Goal: Use online tool/utility: Use online tool/utility

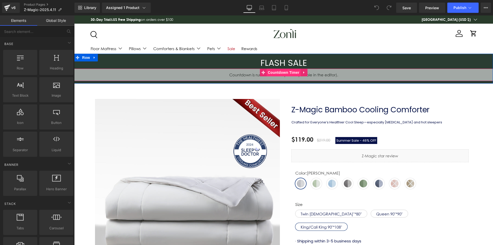
click at [292, 72] on span "Countdown Timer" at bounding box center [283, 73] width 34 height 8
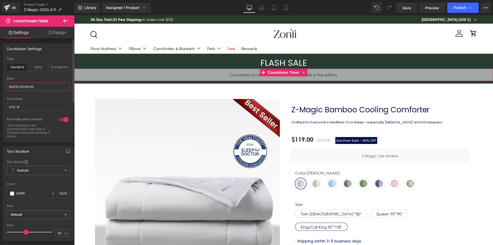
click at [21, 85] on input "2025/09/02 00:00:00" at bounding box center [38, 86] width 63 height 8
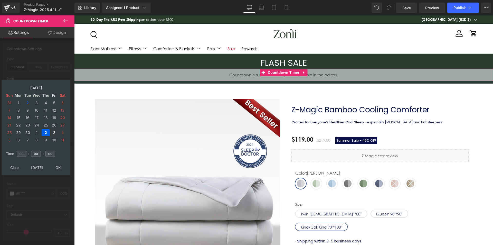
click at [54, 132] on td "3" at bounding box center [54, 132] width 8 height 7
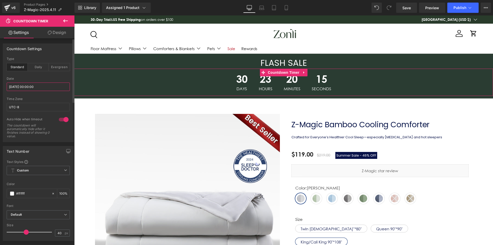
click at [33, 86] on input "2025/09/02 00:00:00" at bounding box center [38, 86] width 63 height 8
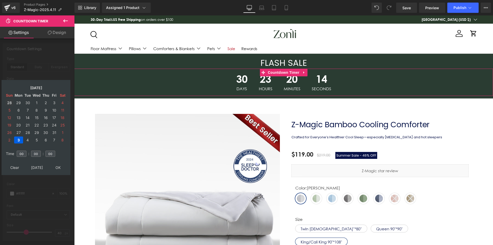
click at [9, 103] on td "28" at bounding box center [9, 102] width 8 height 7
click at [39, 102] on td "3" at bounding box center [36, 102] width 9 height 7
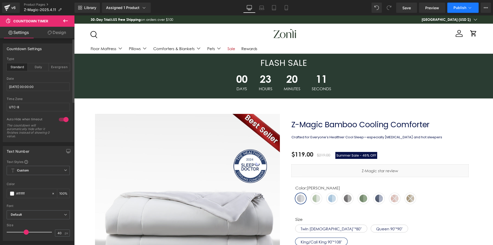
click at [460, 7] on span "Publish" at bounding box center [459, 8] width 13 height 4
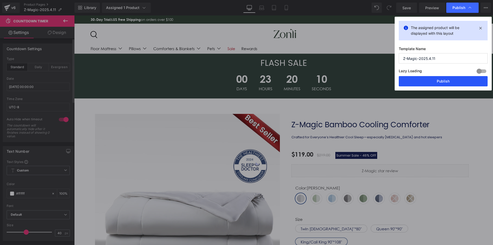
click at [447, 77] on button "Publish" at bounding box center [443, 81] width 89 height 10
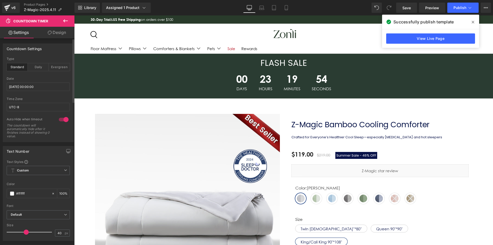
click at [474, 22] on icon at bounding box center [472, 22] width 3 height 4
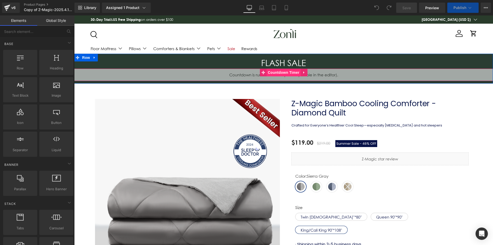
click at [279, 70] on span "Countdown Timer" at bounding box center [283, 73] width 34 height 8
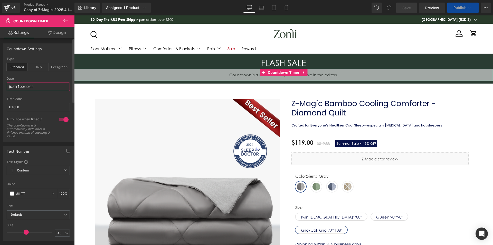
click at [25, 84] on input "2025/09/02 00:00:00" at bounding box center [38, 86] width 63 height 8
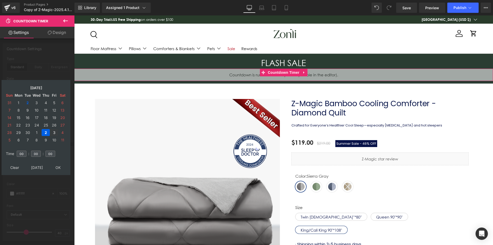
click at [54, 132] on td "3" at bounding box center [54, 132] width 8 height 7
click at [59, 163] on table "Clear Today OK" at bounding box center [36, 166] width 64 height 9
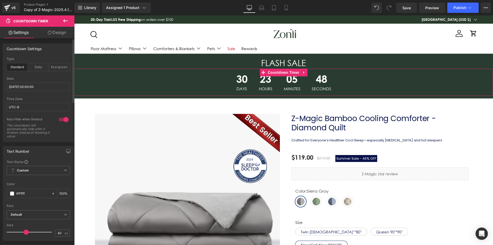
click at [24, 78] on div "Date" at bounding box center [38, 79] width 63 height 4
click at [24, 82] on div "Date 2025/09/02 00:00:00" at bounding box center [38, 87] width 63 height 20
click at [26, 85] on input "2025/09/02 00:00:00" at bounding box center [38, 86] width 63 height 8
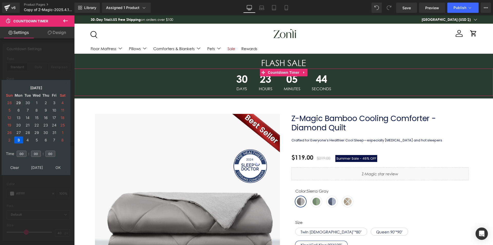
click at [19, 102] on td "29" at bounding box center [18, 102] width 9 height 7
click at [33, 102] on td "3" at bounding box center [36, 102] width 9 height 7
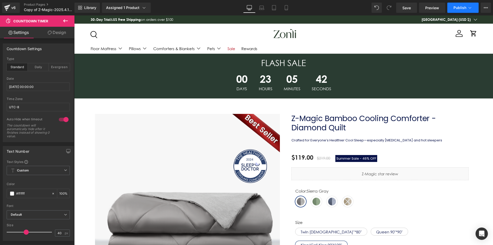
click at [462, 7] on span "Publish" at bounding box center [459, 8] width 13 height 4
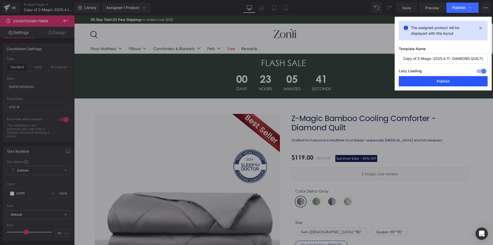
click at [449, 77] on button "Publish" at bounding box center [443, 81] width 89 height 10
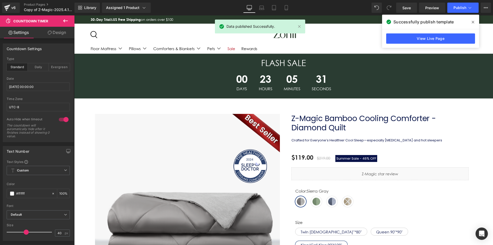
click at [473, 23] on icon at bounding box center [472, 22] width 3 height 3
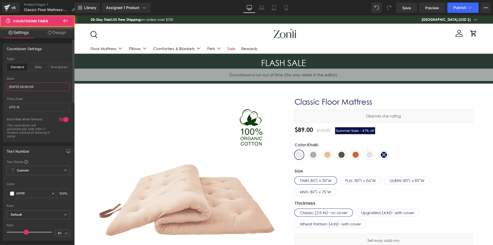
click at [36, 87] on input "[DATE] 00:00:00" at bounding box center [38, 86] width 63 height 8
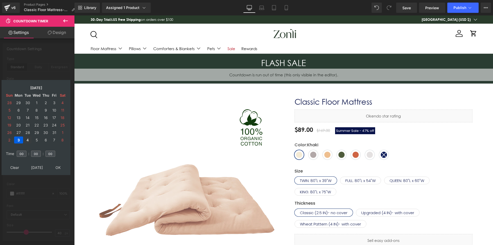
click at [24, 138] on td "4" at bounding box center [28, 139] width 8 height 7
click at [22, 105] on td "27" at bounding box center [18, 102] width 9 height 7
click at [19, 103] on td "29" at bounding box center [18, 102] width 9 height 7
click at [34, 102] on td "3" at bounding box center [36, 102] width 9 height 7
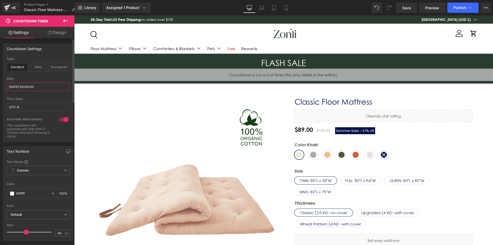
click at [18, 88] on input "[DATE] 00:00:00" at bounding box center [38, 86] width 63 height 8
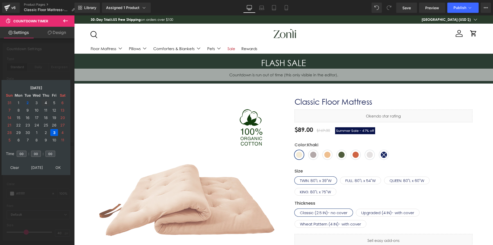
click at [43, 101] on td "4" at bounding box center [46, 102] width 8 height 7
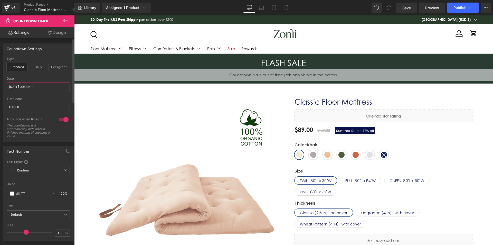
click at [32, 88] on input "[DATE] 00:00:00" at bounding box center [38, 86] width 63 height 8
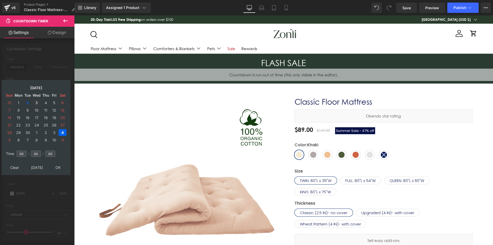
click at [37, 101] on td "3" at bounding box center [36, 102] width 9 height 7
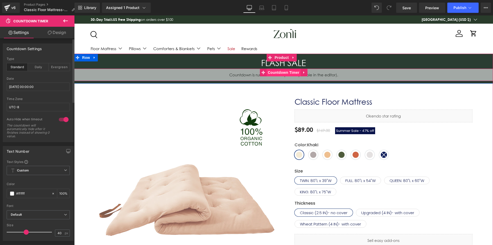
click at [275, 71] on span "Countdown Timer" at bounding box center [283, 73] width 34 height 8
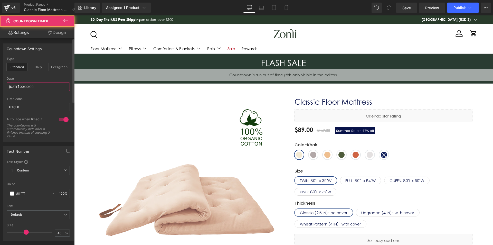
click at [35, 85] on input "2025/09/03 00:00:00" at bounding box center [38, 86] width 63 height 8
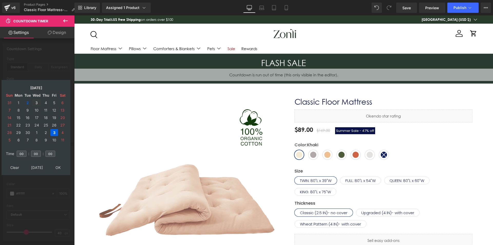
drag, startPoint x: 38, startPoint y: 102, endPoint x: 59, endPoint y: 162, distance: 63.5
click at [38, 103] on td "3" at bounding box center [36, 102] width 9 height 7
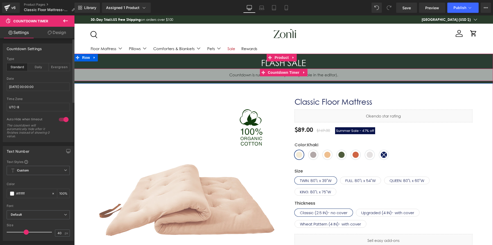
click at [283, 73] on span "Countdown Timer" at bounding box center [283, 73] width 34 height 8
click at [364, 72] on div "00 Days 00 Hours 00 Minutes 00 Seconds" at bounding box center [283, 75] width 419 height 12
click at [281, 71] on span "Countdown Timer" at bounding box center [283, 73] width 34 height 8
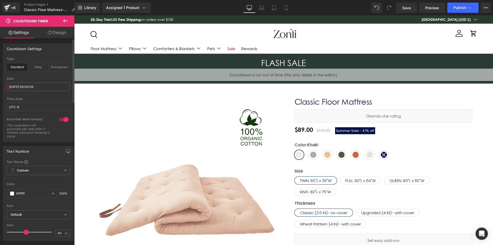
click at [32, 88] on input "2025/09/03 00:00:00" at bounding box center [38, 86] width 63 height 8
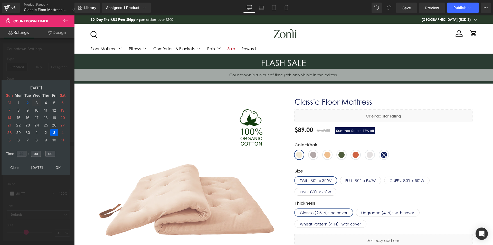
click at [37, 99] on td "3" at bounding box center [36, 102] width 9 height 7
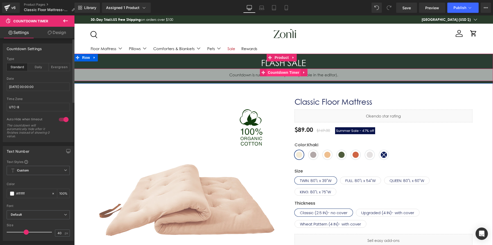
click at [266, 74] on span "Countdown Timer" at bounding box center [283, 73] width 34 height 8
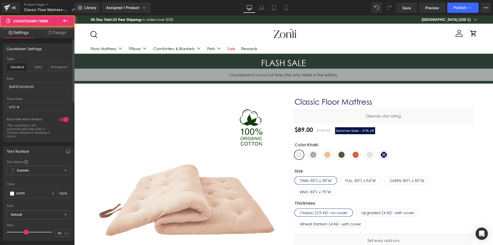
click at [28, 93] on div at bounding box center [38, 94] width 63 height 3
click at [32, 87] on input "2025/09/03 00:00:00" at bounding box center [38, 86] width 63 height 8
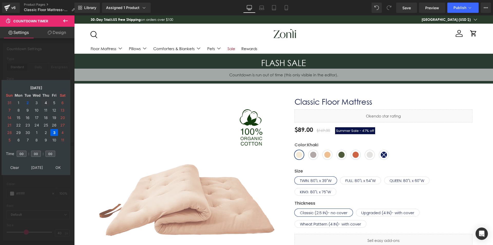
click at [46, 101] on td "4" at bounding box center [46, 102] width 8 height 7
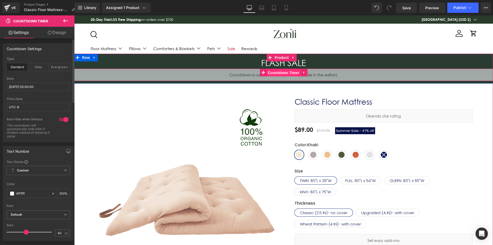
click at [279, 69] on span "Countdown Timer" at bounding box center [283, 73] width 34 height 8
click at [277, 74] on span "Countdown Timer" at bounding box center [283, 73] width 34 height 8
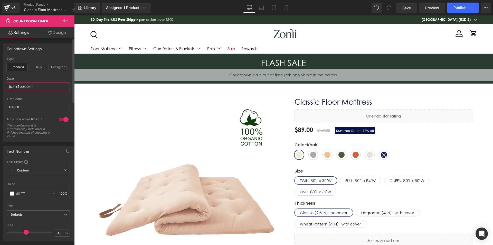
click at [38, 87] on input "2025/09/04 00:00:00" at bounding box center [38, 86] width 63 height 8
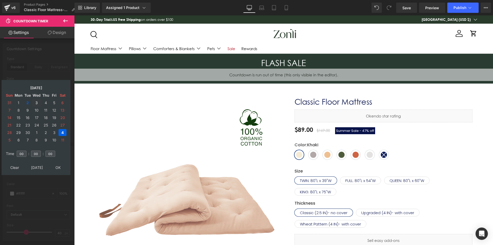
click at [38, 99] on td "3" at bounding box center [36, 102] width 9 height 7
type input "2025/09/03 00:00:00"
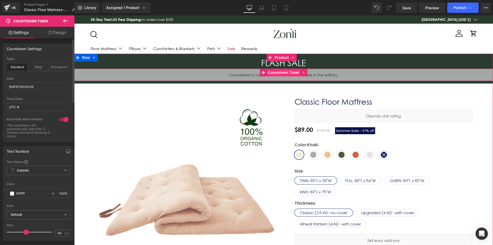
click at [278, 73] on span "Countdown Timer" at bounding box center [283, 73] width 34 height 8
click at [294, 71] on span "Countdown Timer" at bounding box center [283, 73] width 34 height 8
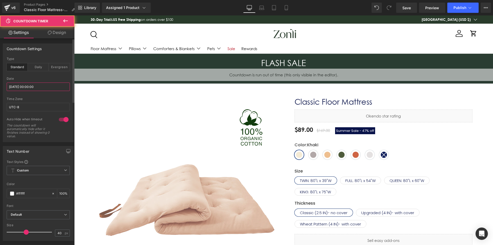
click at [23, 84] on input "2025/09/03 00:00:00" at bounding box center [38, 86] width 63 height 8
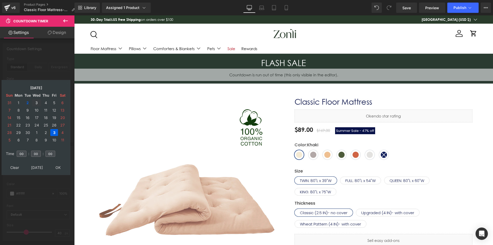
click at [38, 102] on td "3" at bounding box center [36, 102] width 9 height 7
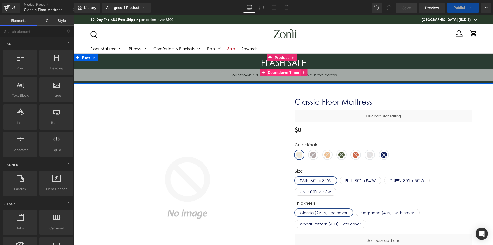
click at [285, 72] on span "Countdown Timer" at bounding box center [283, 73] width 34 height 8
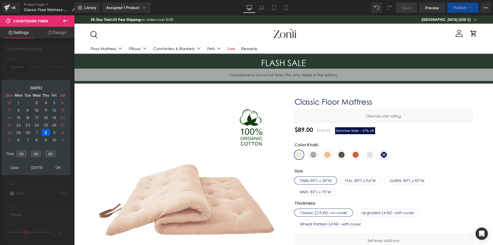
click at [36, 103] on td "3" at bounding box center [36, 102] width 9 height 7
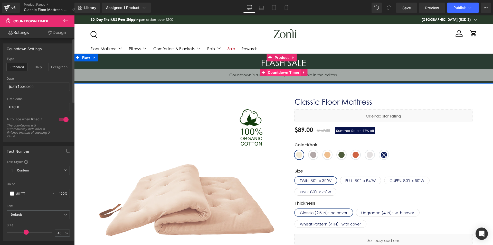
click at [271, 74] on span "Countdown Timer" at bounding box center [283, 73] width 34 height 8
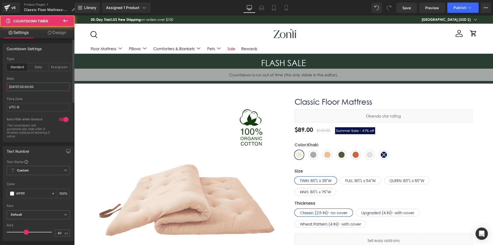
click at [37, 86] on input "2025/09/02 00:00:00" at bounding box center [38, 86] width 63 height 8
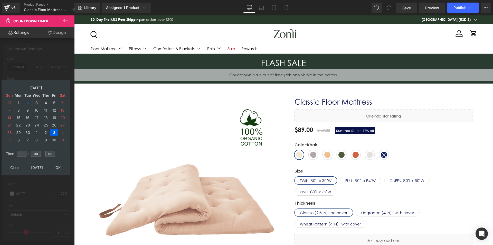
click at [36, 101] on td "3" at bounding box center [36, 102] width 9 height 7
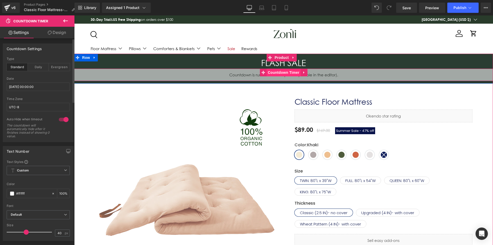
click at [279, 72] on span "Countdown Timer" at bounding box center [283, 73] width 34 height 8
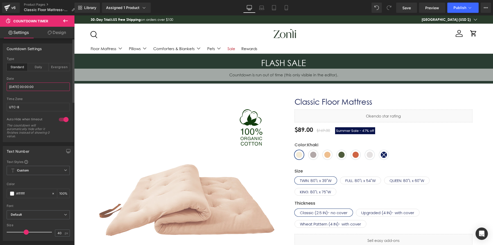
click at [33, 88] on input "2025/09/02 00:00:00" at bounding box center [38, 86] width 63 height 8
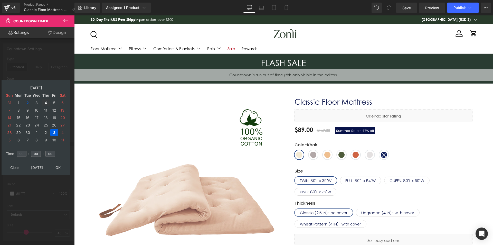
click at [42, 103] on td "4" at bounding box center [46, 102] width 8 height 7
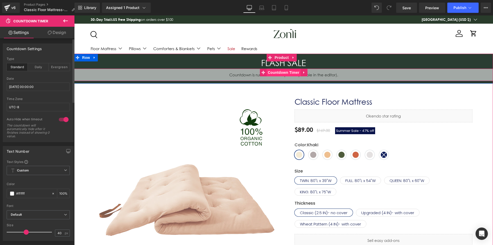
click at [281, 70] on span "Countdown Timer" at bounding box center [283, 73] width 34 height 8
click at [281, 72] on span "Countdown Timer" at bounding box center [283, 73] width 34 height 8
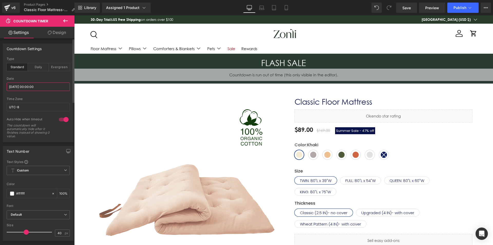
click at [35, 88] on input "[DATE] 00:00:00" at bounding box center [38, 86] width 63 height 8
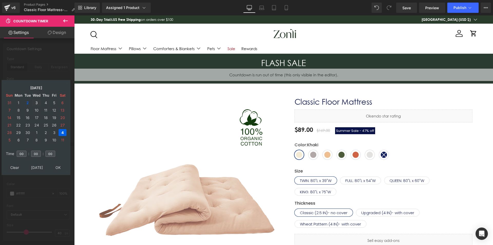
click at [37, 103] on td "3" at bounding box center [36, 102] width 9 height 7
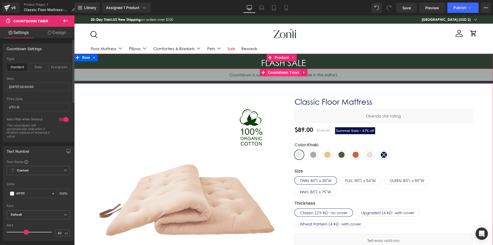
click at [298, 69] on span "Countdown Timer" at bounding box center [283, 73] width 34 height 8
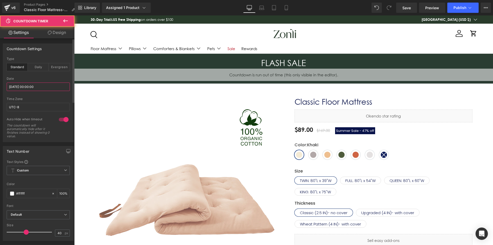
click at [45, 88] on input "[DATE] 00:00:00" at bounding box center [38, 86] width 63 height 8
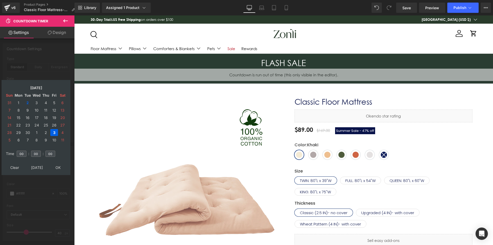
click at [37, 103] on td "3" at bounding box center [36, 102] width 9 height 7
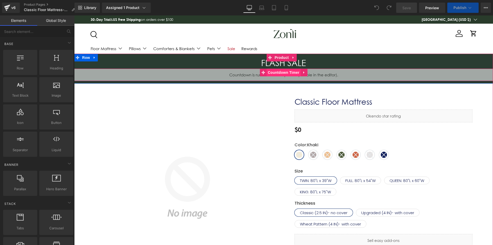
click at [283, 71] on span "Countdown Timer" at bounding box center [283, 73] width 34 height 8
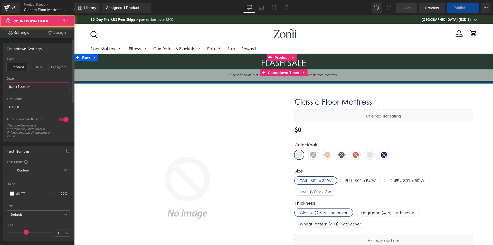
click at [38, 85] on input "[DATE] 00:00:00" at bounding box center [38, 86] width 63 height 8
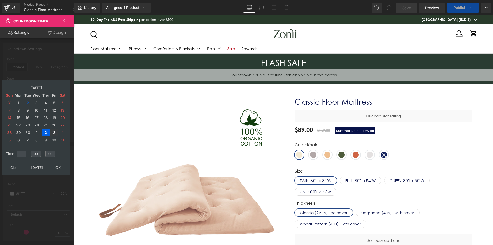
click at [52, 132] on td "3" at bounding box center [54, 132] width 8 height 7
drag, startPoint x: 58, startPoint y: 165, endPoint x: 55, endPoint y: 133, distance: 32.3
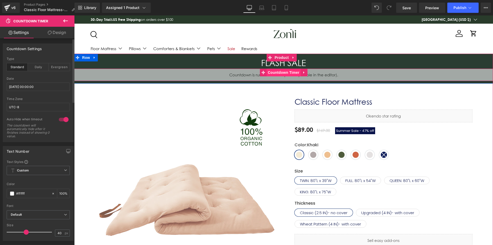
click at [289, 71] on span "Countdown Timer" at bounding box center [283, 73] width 34 height 8
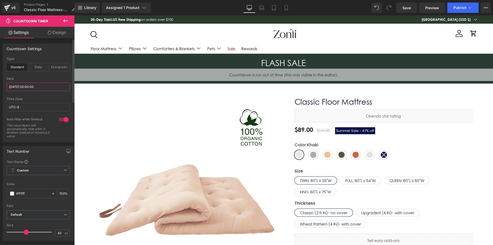
click at [28, 83] on input "2025/09/02 00:00:00" at bounding box center [38, 86] width 63 height 8
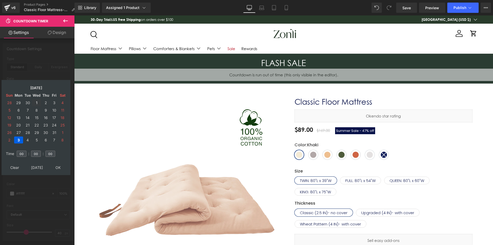
click at [32, 100] on td "1" at bounding box center [36, 102] width 9 height 7
click at [24, 101] on td "30" at bounding box center [28, 102] width 8 height 7
click at [17, 102] on td "1" at bounding box center [18, 102] width 9 height 7
click at [34, 102] on td "3" at bounding box center [36, 102] width 9 height 7
